Goal: Transaction & Acquisition: Purchase product/service

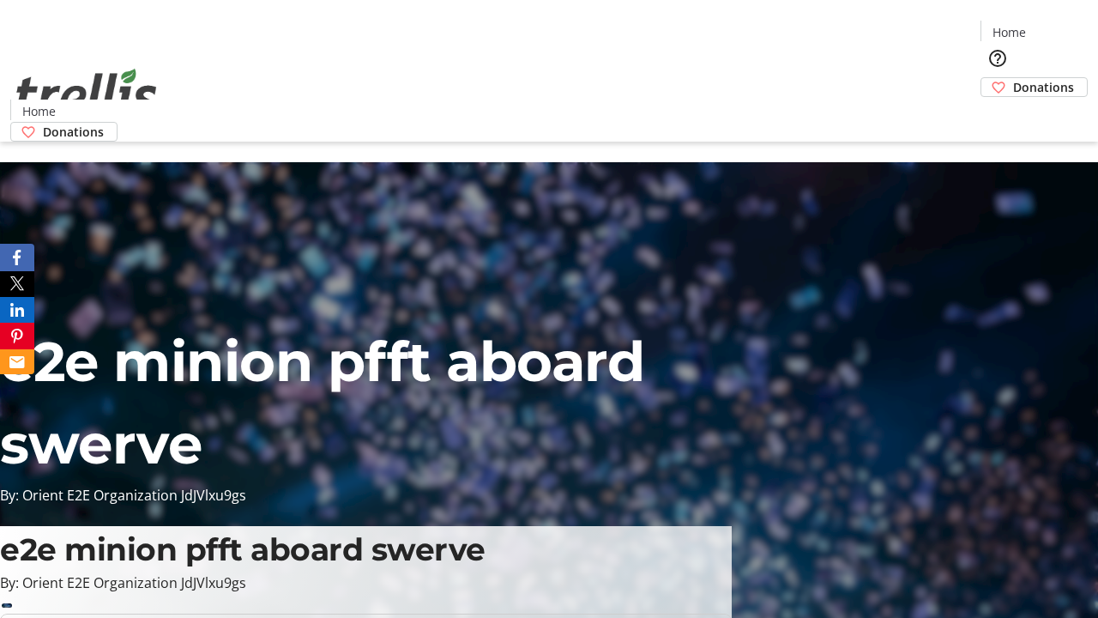
click at [1013, 78] on span "Donations" at bounding box center [1043, 87] width 61 height 18
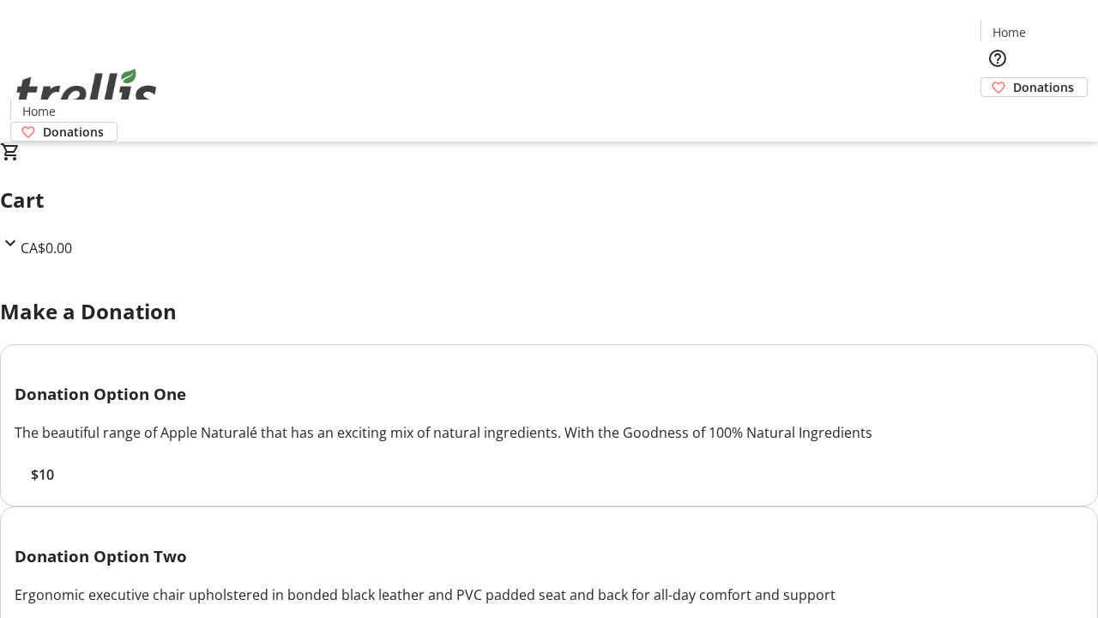
click at [54, 485] on span "$10" at bounding box center [42, 474] width 23 height 21
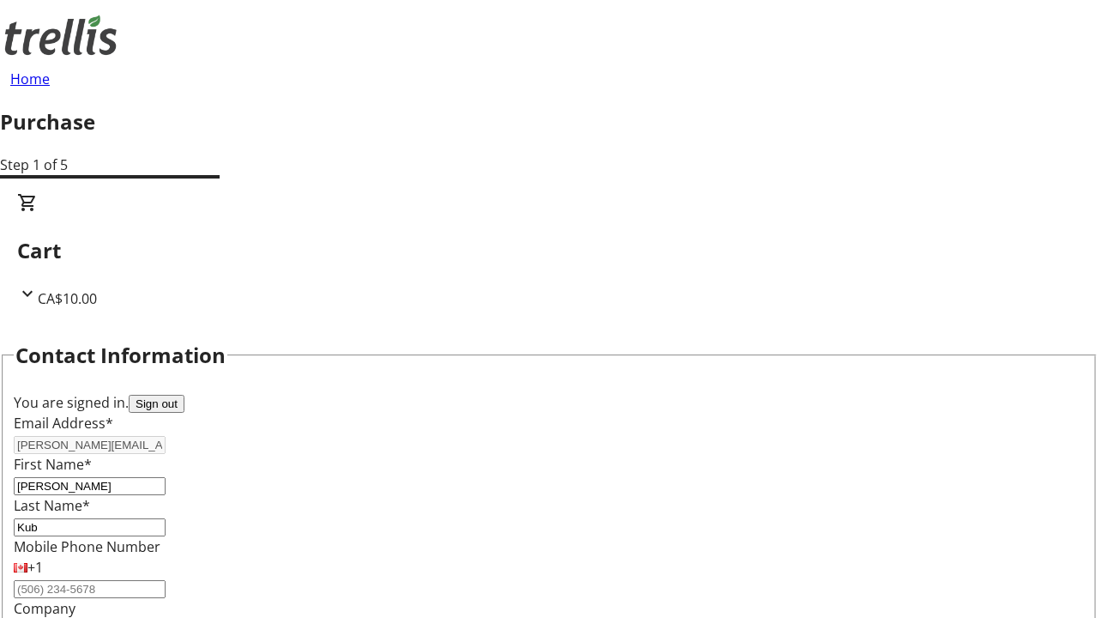
select select "CA"
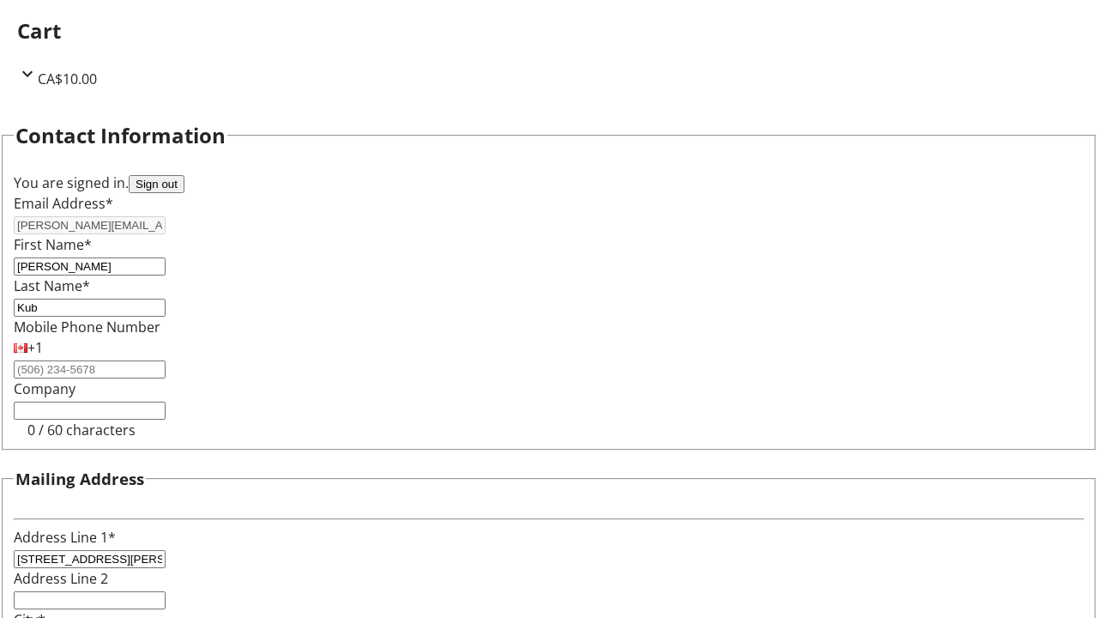
select select "BC"
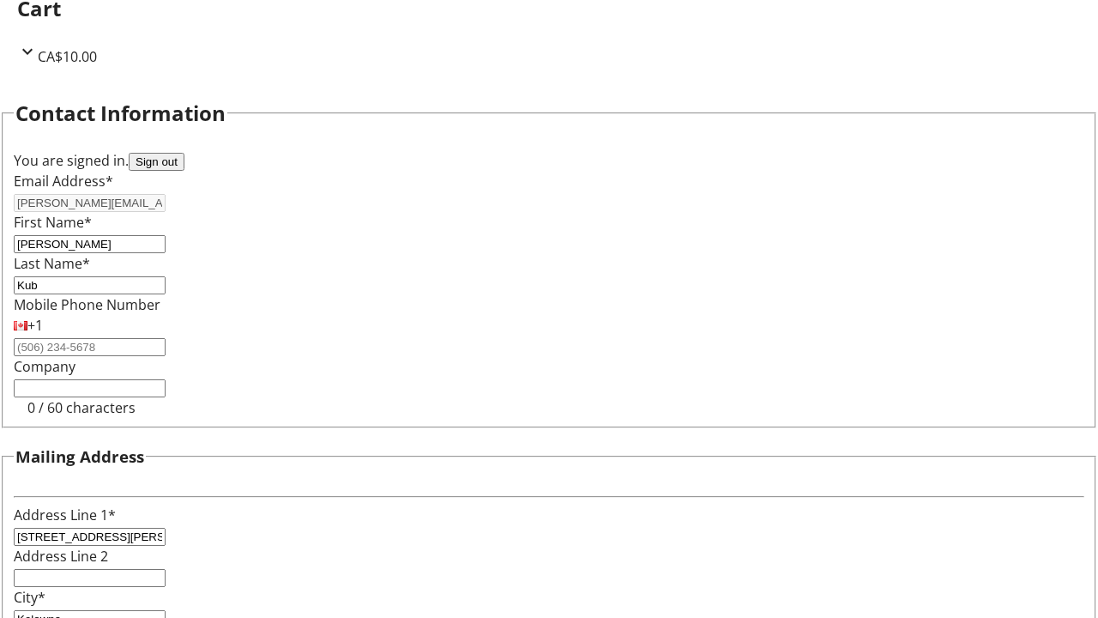
type input "Kelowna"
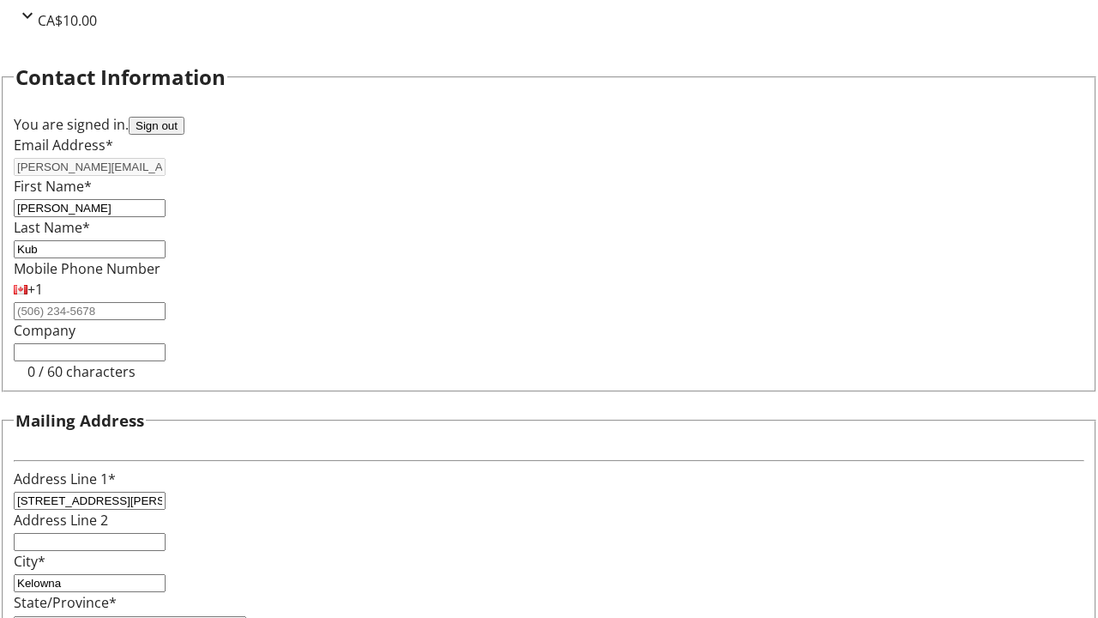
type input "V1Y 0C2"
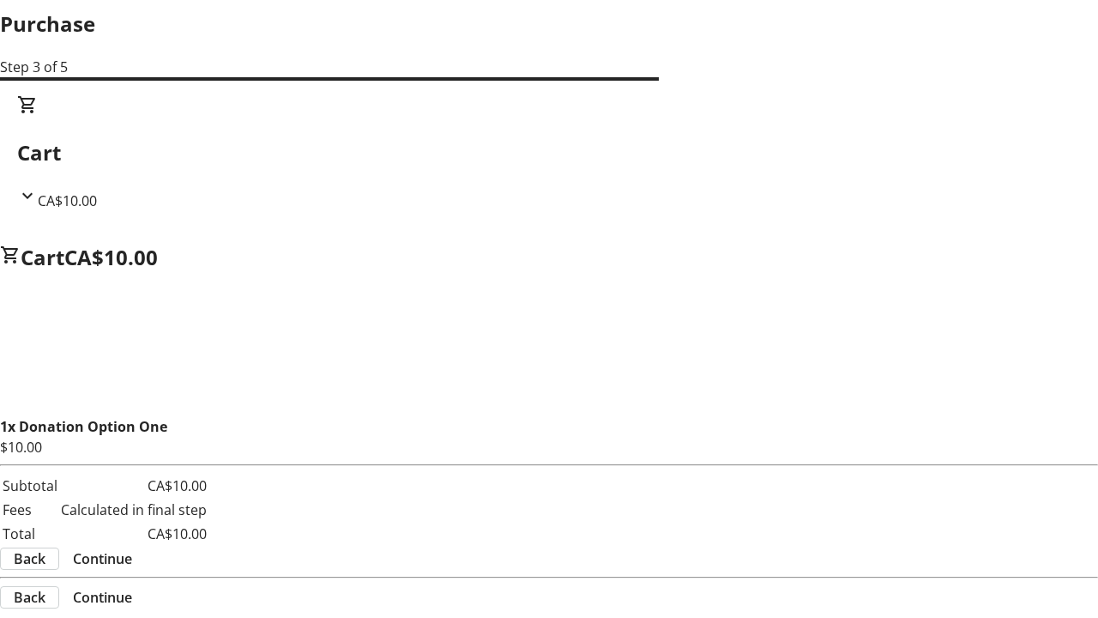
scroll to position [0, 0]
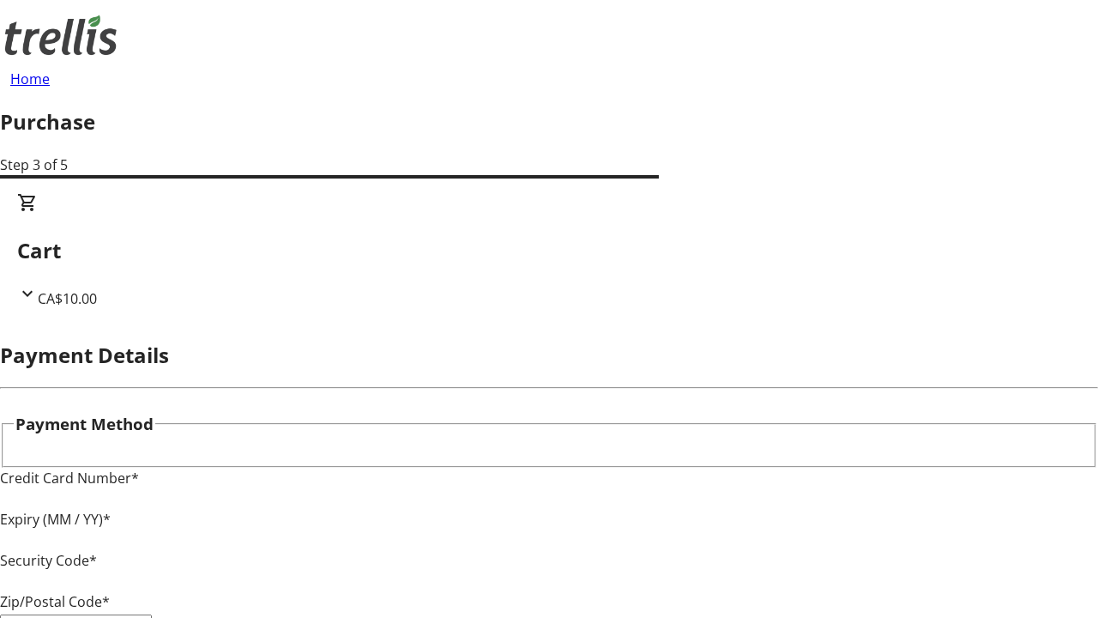
type input "V1Y 0C2"
